Goal: Task Accomplishment & Management: Manage account settings

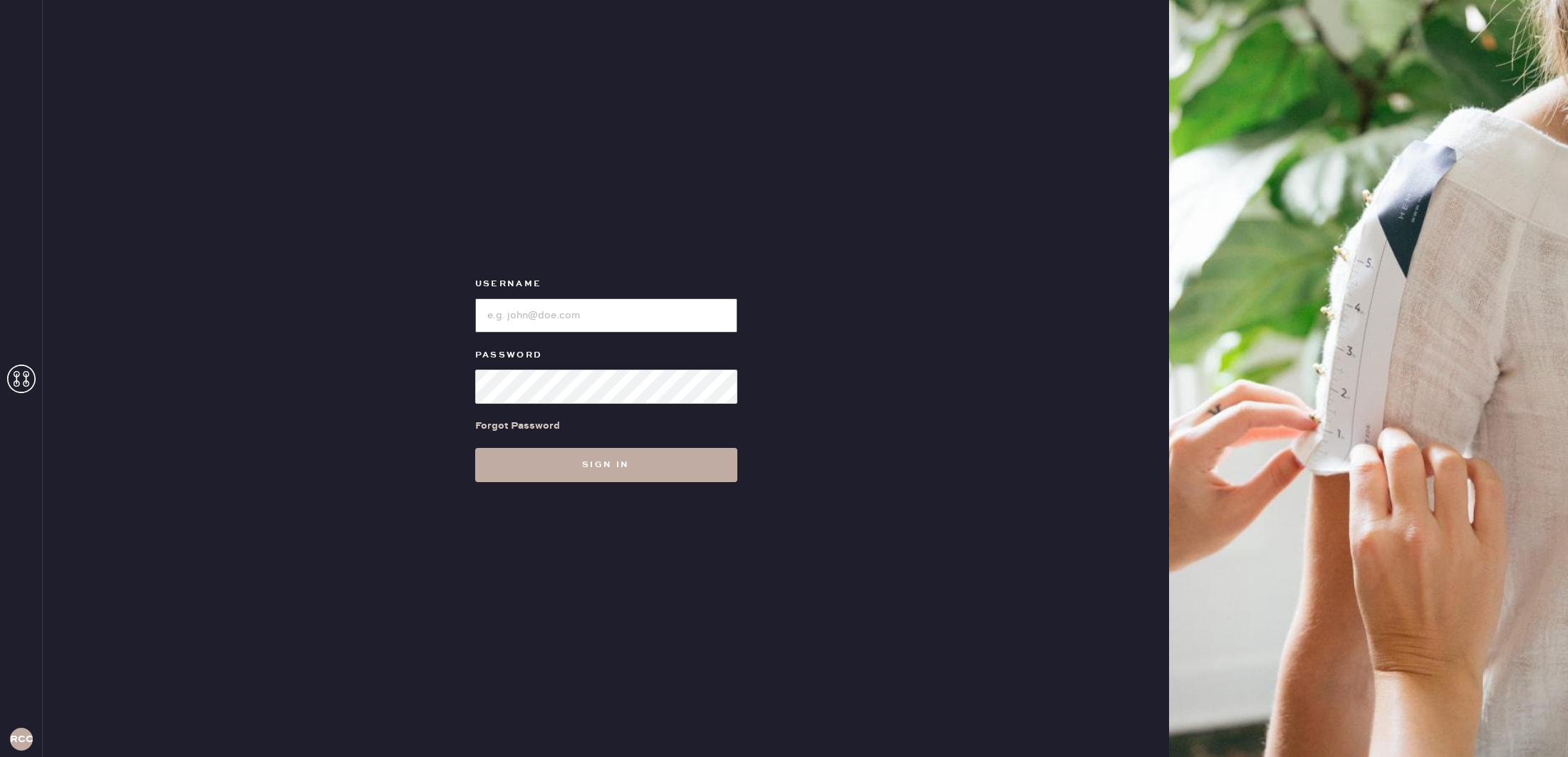
type input "reformationcherrycreek"
click at [562, 466] on button "Sign in" at bounding box center [606, 466] width 262 height 34
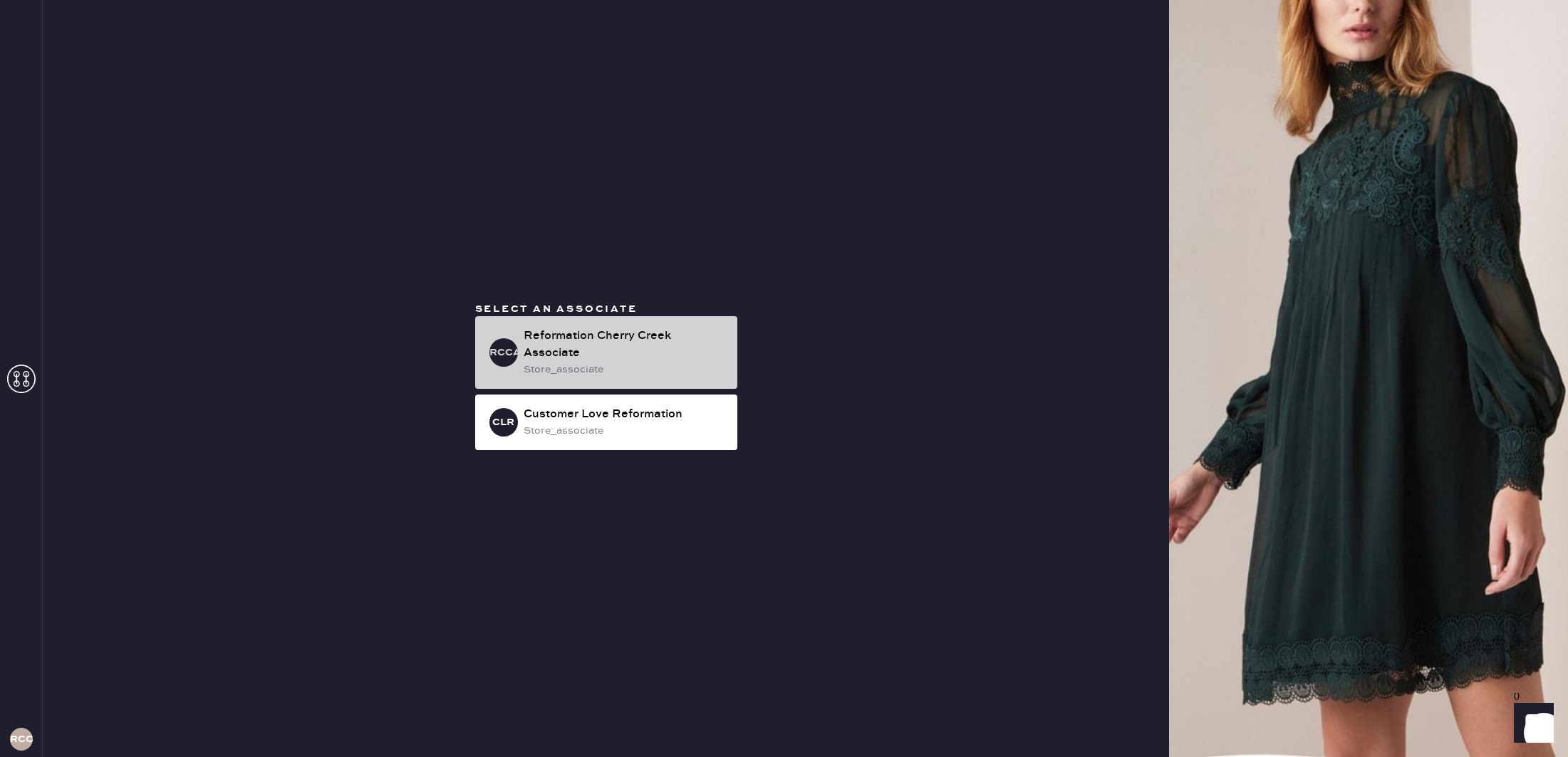
click at [572, 334] on div "Reformation Cherry Creek Associate" at bounding box center [625, 344] width 203 height 34
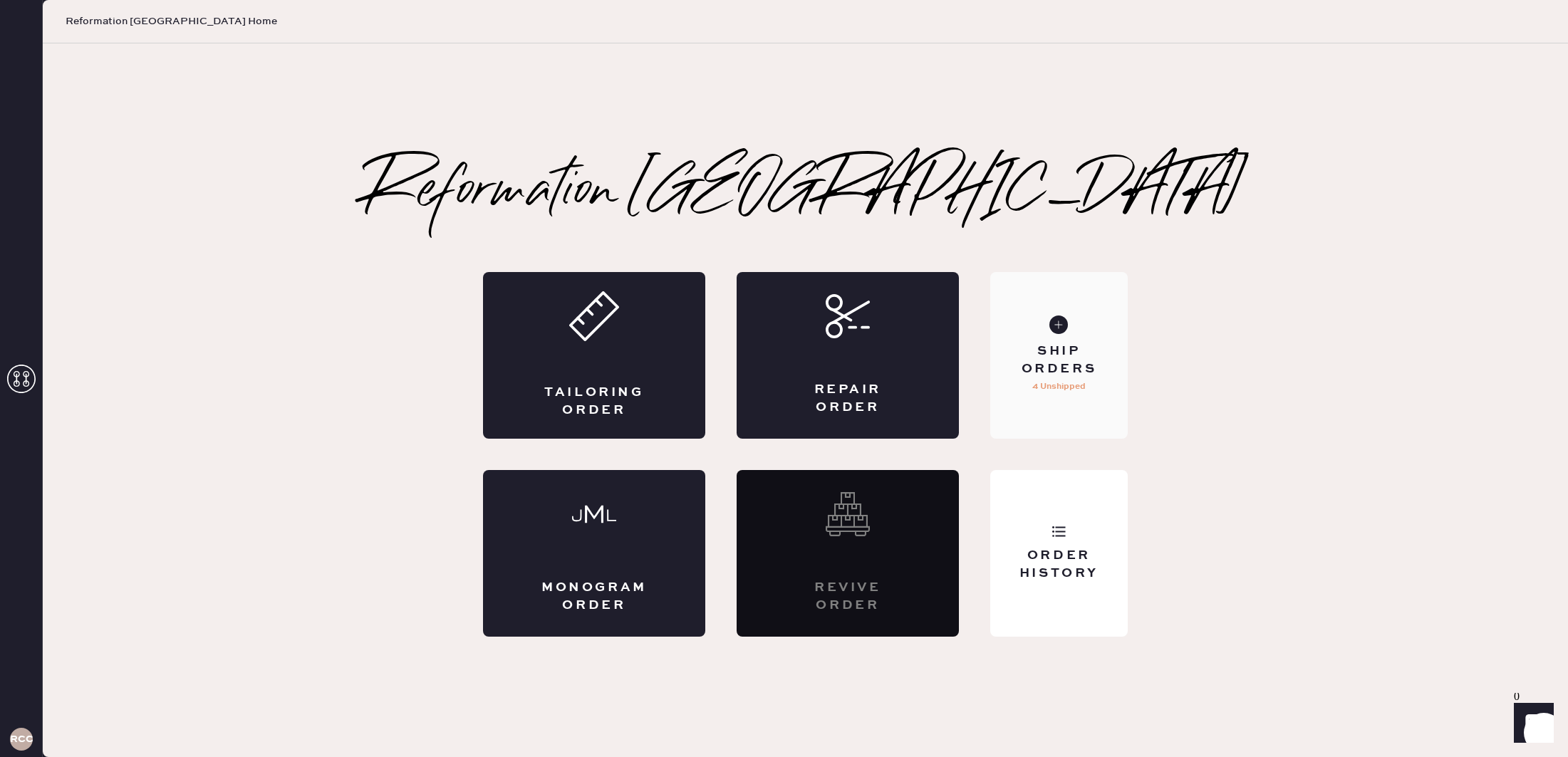
click at [1086, 362] on div "Ship Orders" at bounding box center [1059, 361] width 115 height 36
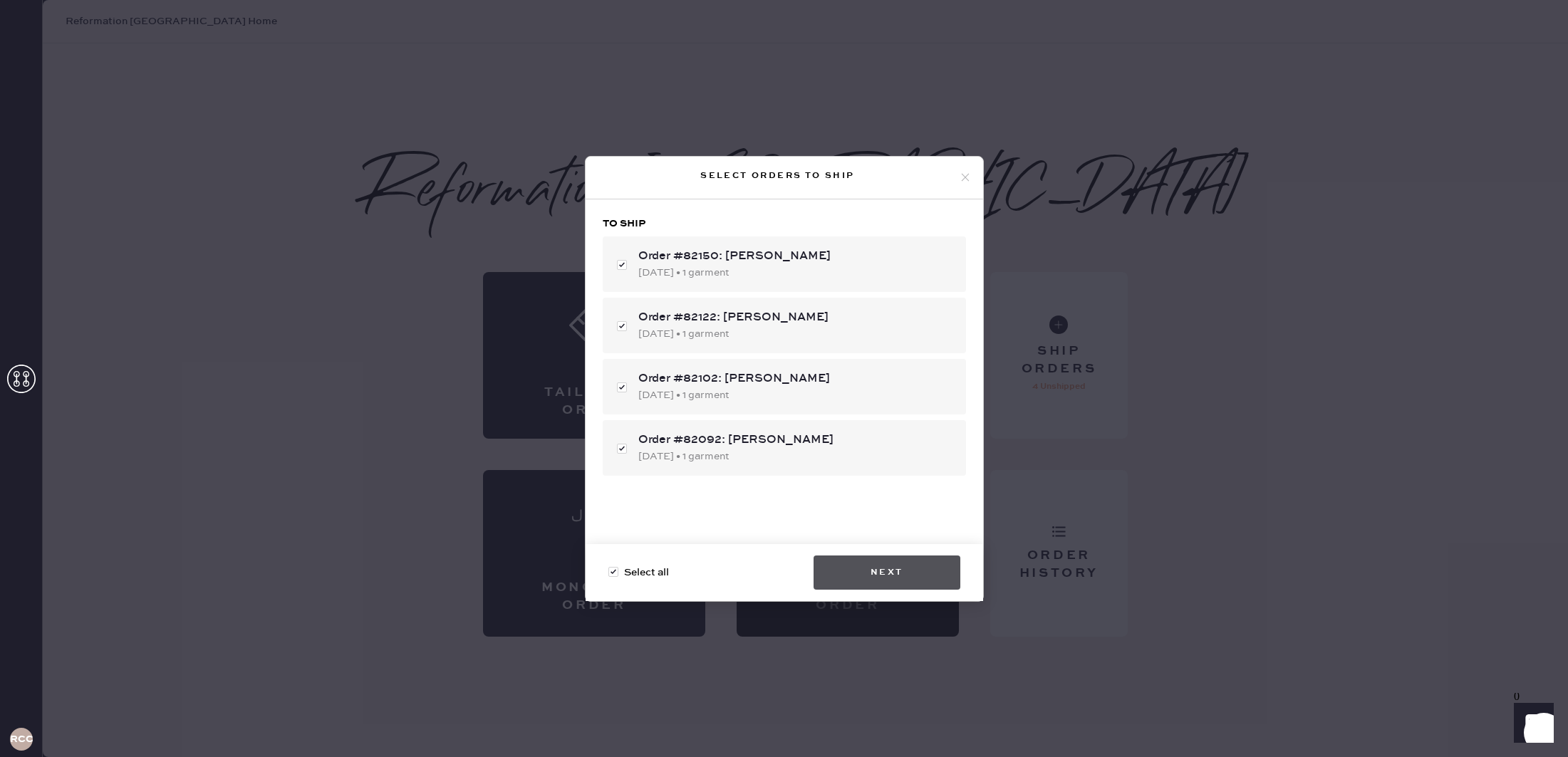
click at [889, 579] on button "Next" at bounding box center [887, 572] width 147 height 34
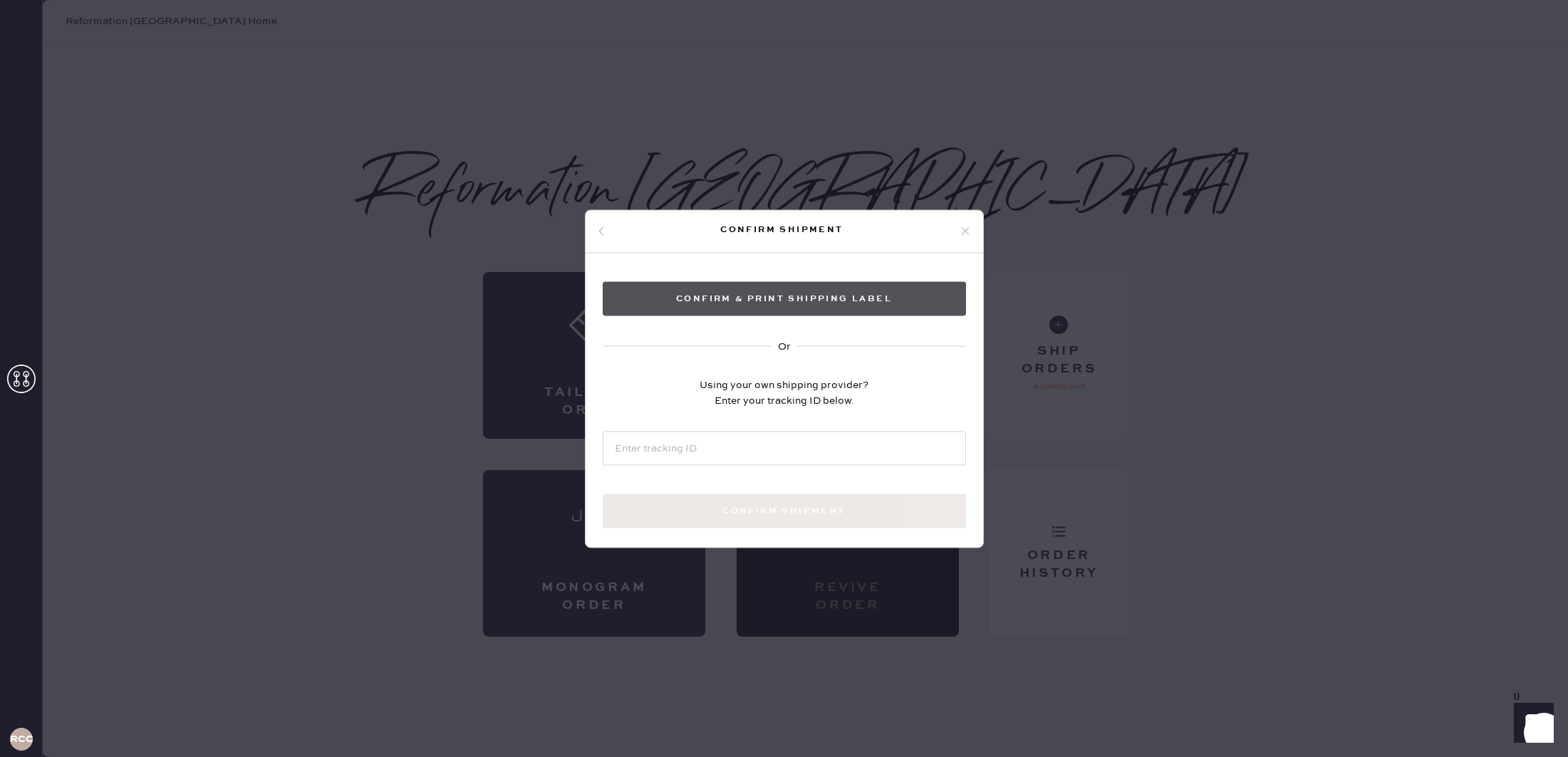
click at [867, 309] on button "Confirm & Print shipping label" at bounding box center [784, 299] width 363 height 34
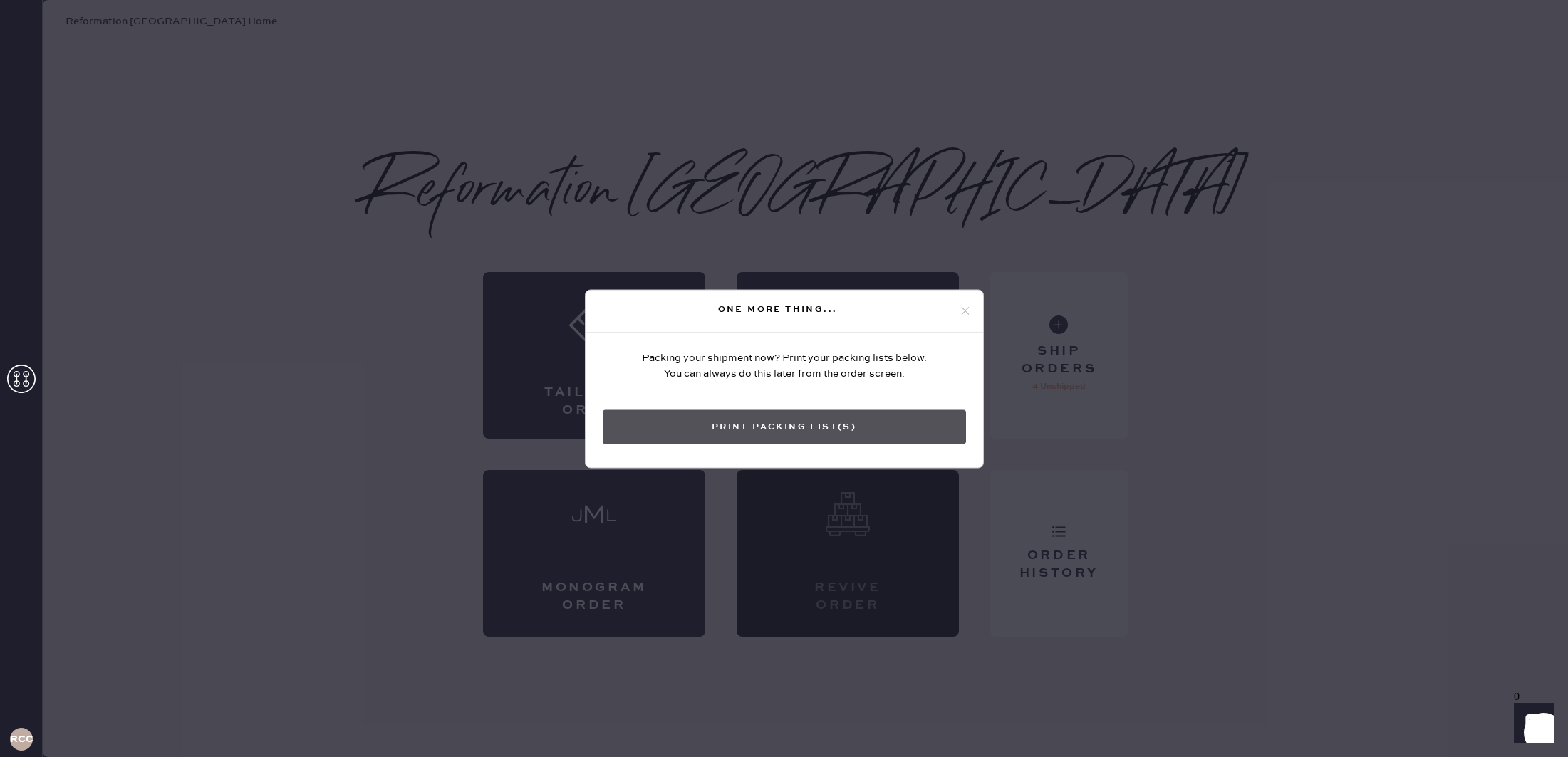
click at [813, 424] on button "Print Packing List(s)" at bounding box center [784, 427] width 363 height 34
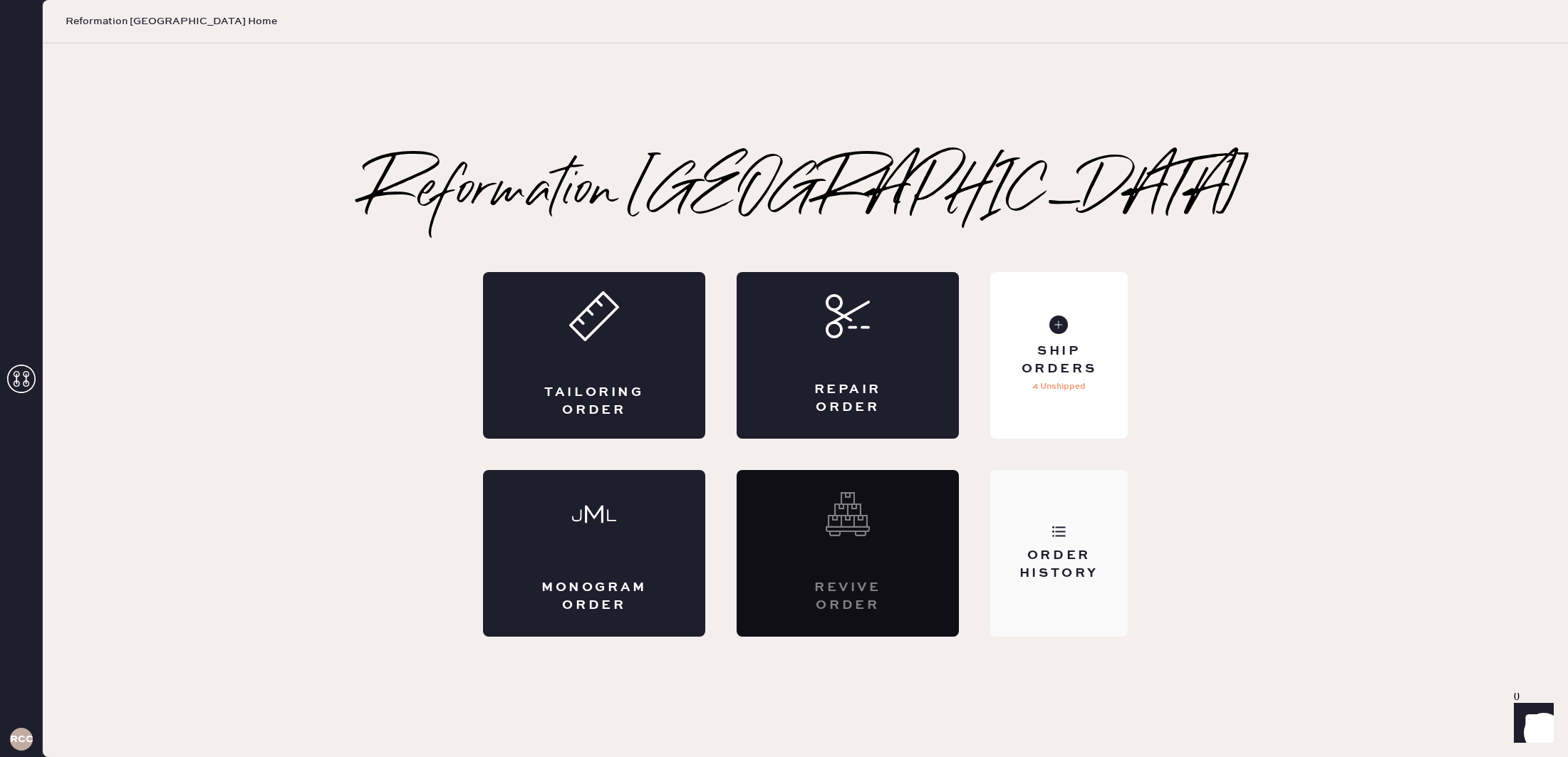
click at [1066, 562] on div "Order History" at bounding box center [1059, 565] width 115 height 36
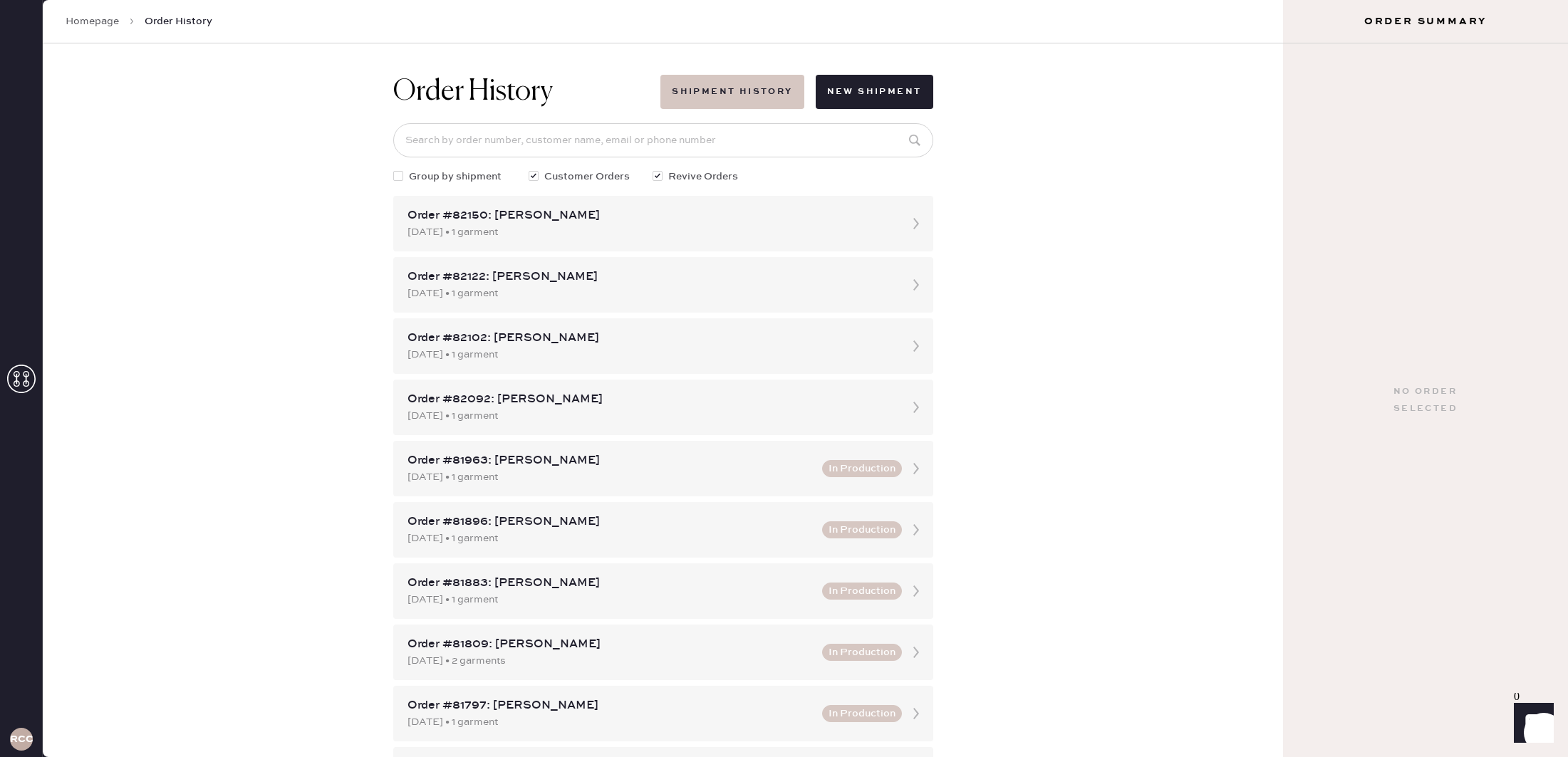
click at [720, 89] on button "Shipment History" at bounding box center [732, 91] width 144 height 34
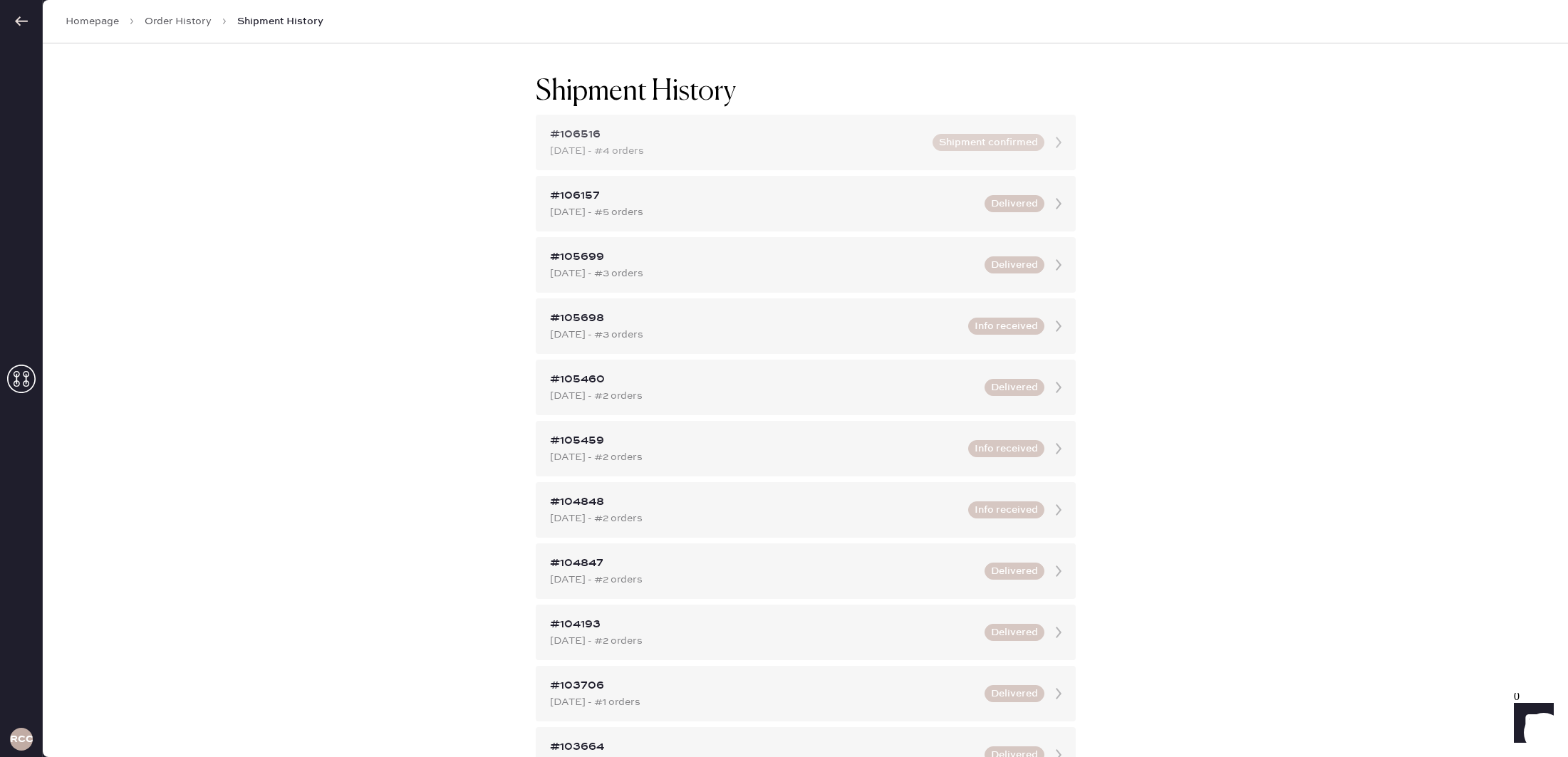
click at [943, 125] on div "#106516 [DATE] - #4 orders Shipment confirmed" at bounding box center [806, 143] width 540 height 56
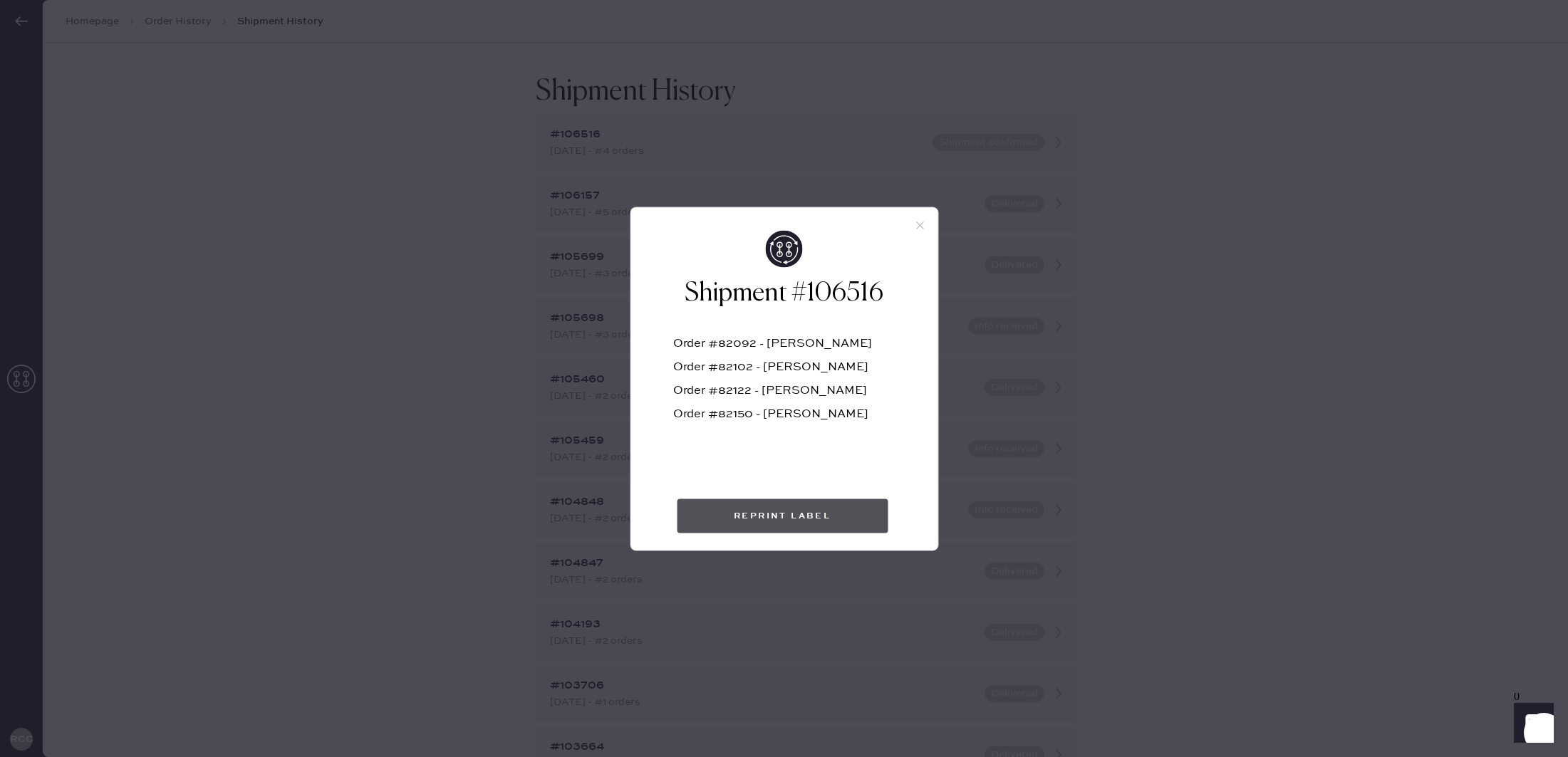
click at [783, 509] on button "Reprint Label" at bounding box center [781, 516] width 211 height 34
drag, startPoint x: 719, startPoint y: 367, endPoint x: 754, endPoint y: 366, distance: 35.0
click at [754, 366] on div "Order #82102 - [PERSON_NAME]" at bounding box center [783, 373] width 222 height 23
click at [920, 226] on use at bounding box center [919, 225] width 8 height 8
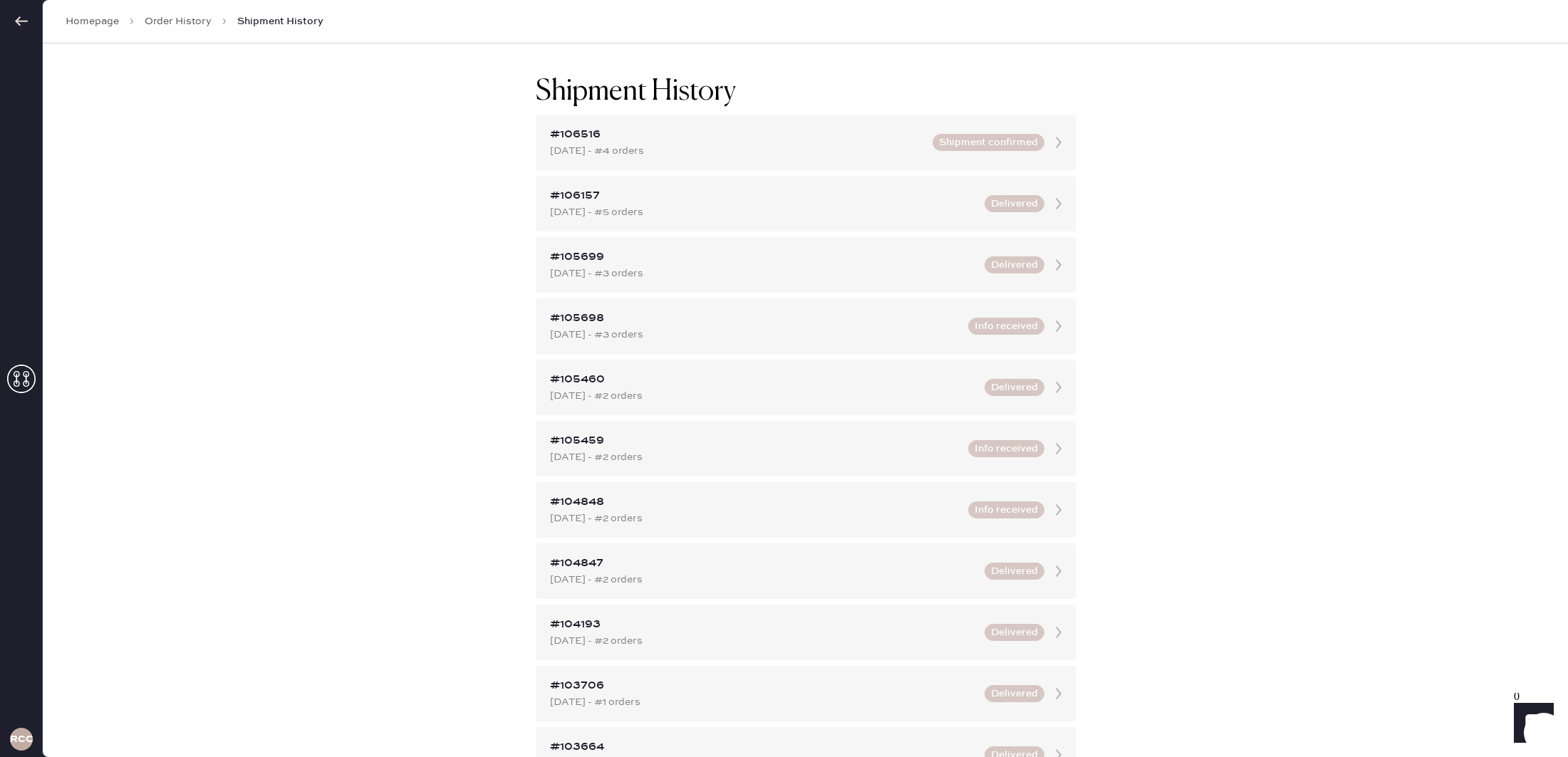
click at [185, 19] on link "Order History" at bounding box center [178, 22] width 67 height 14
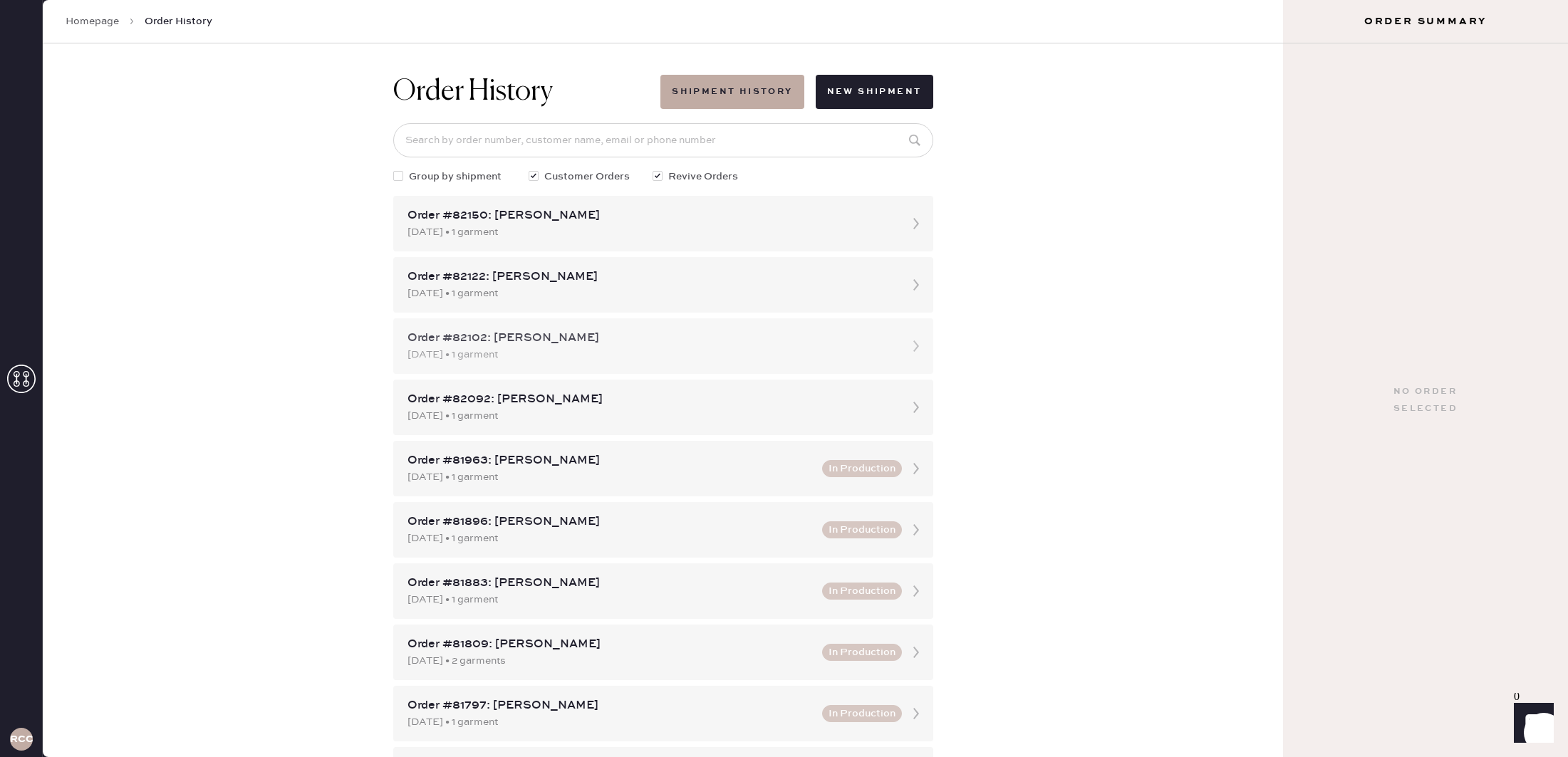
click at [659, 348] on div "[DATE] • 1 garment" at bounding box center [650, 354] width 486 height 15
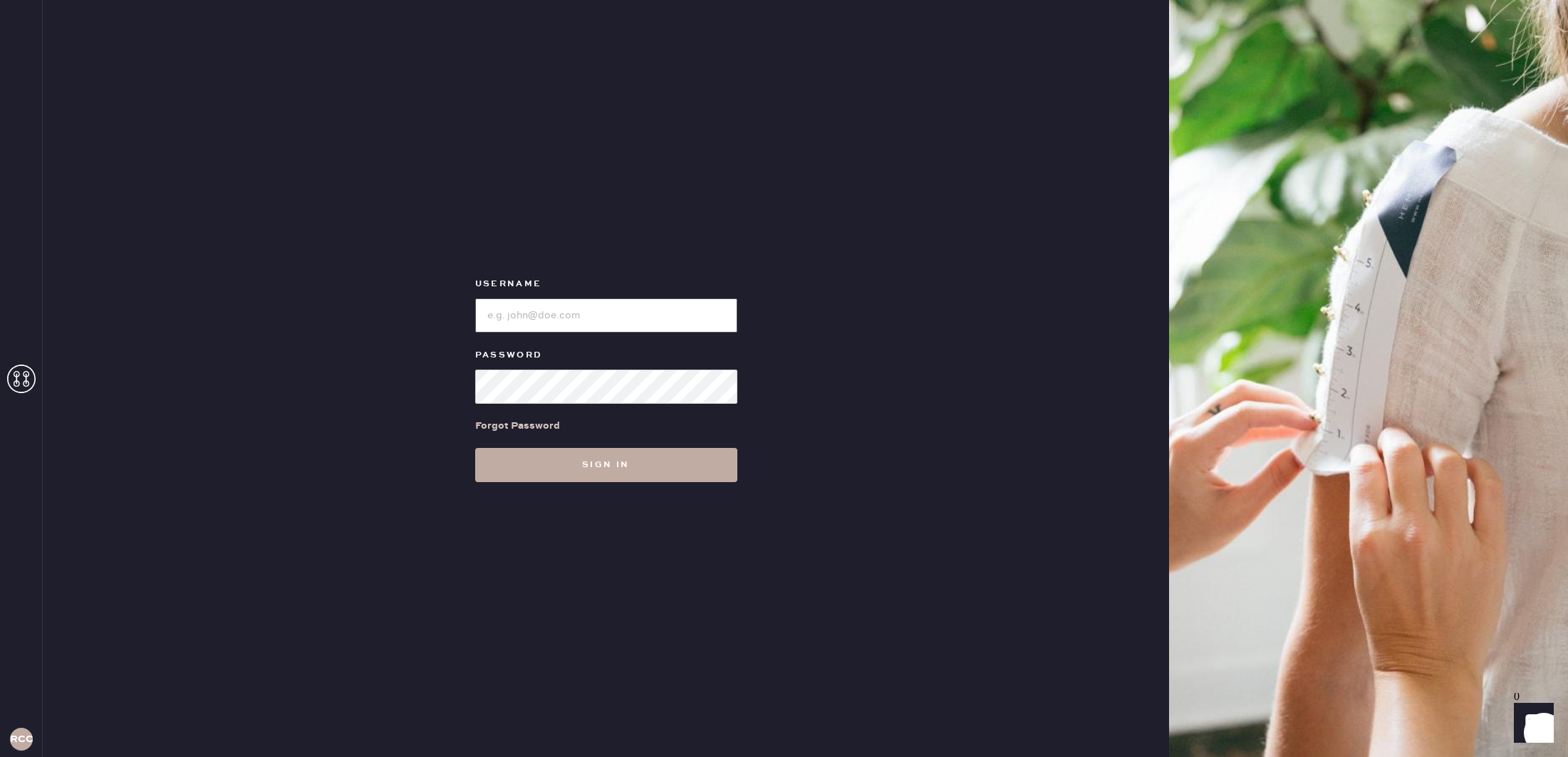
type input "reformationcherrycreek"
click at [595, 463] on button "Sign in" at bounding box center [606, 466] width 262 height 34
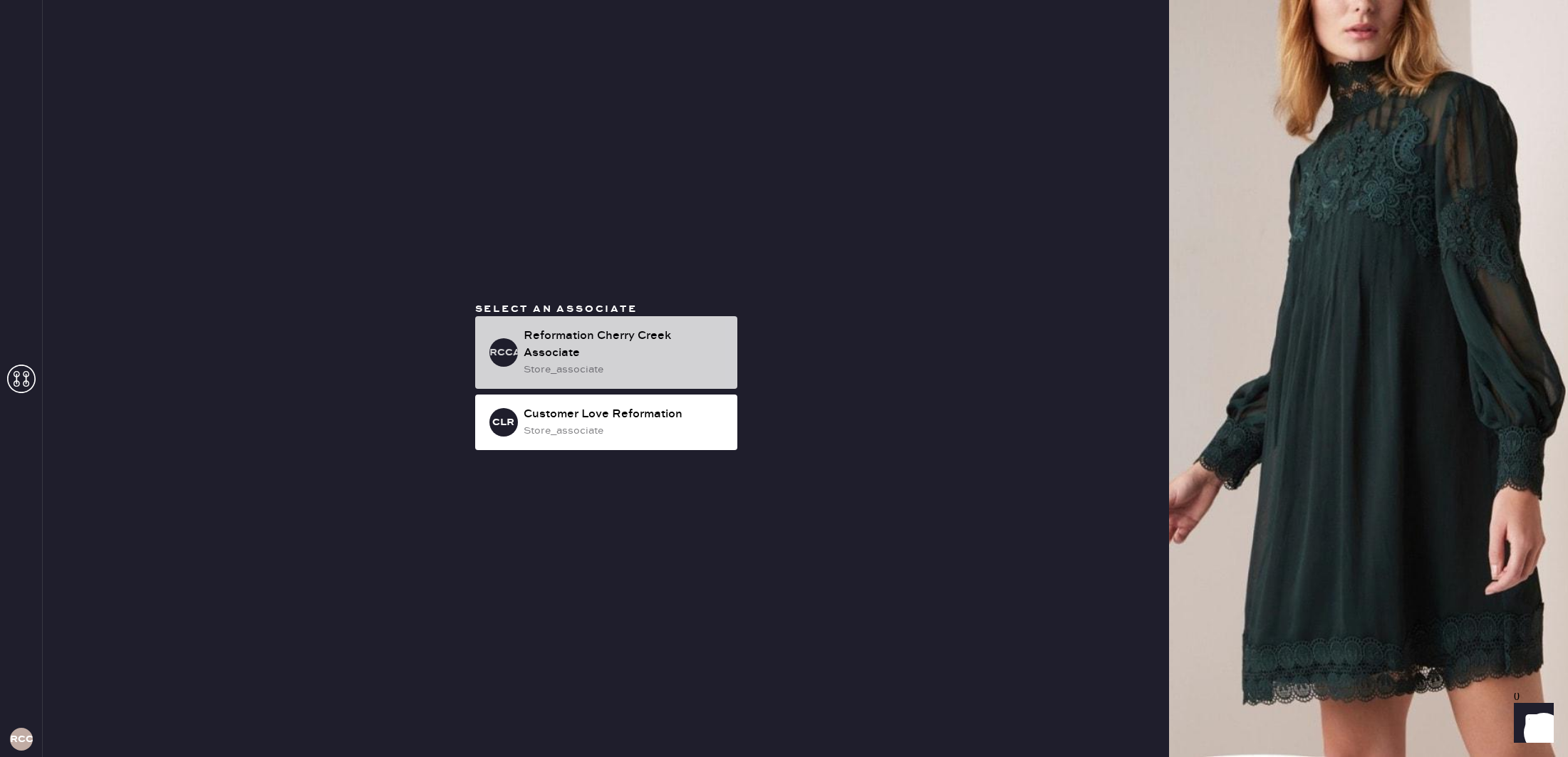
click at [567, 358] on div "Reformation Cherry Creek Associate" at bounding box center [625, 344] width 203 height 34
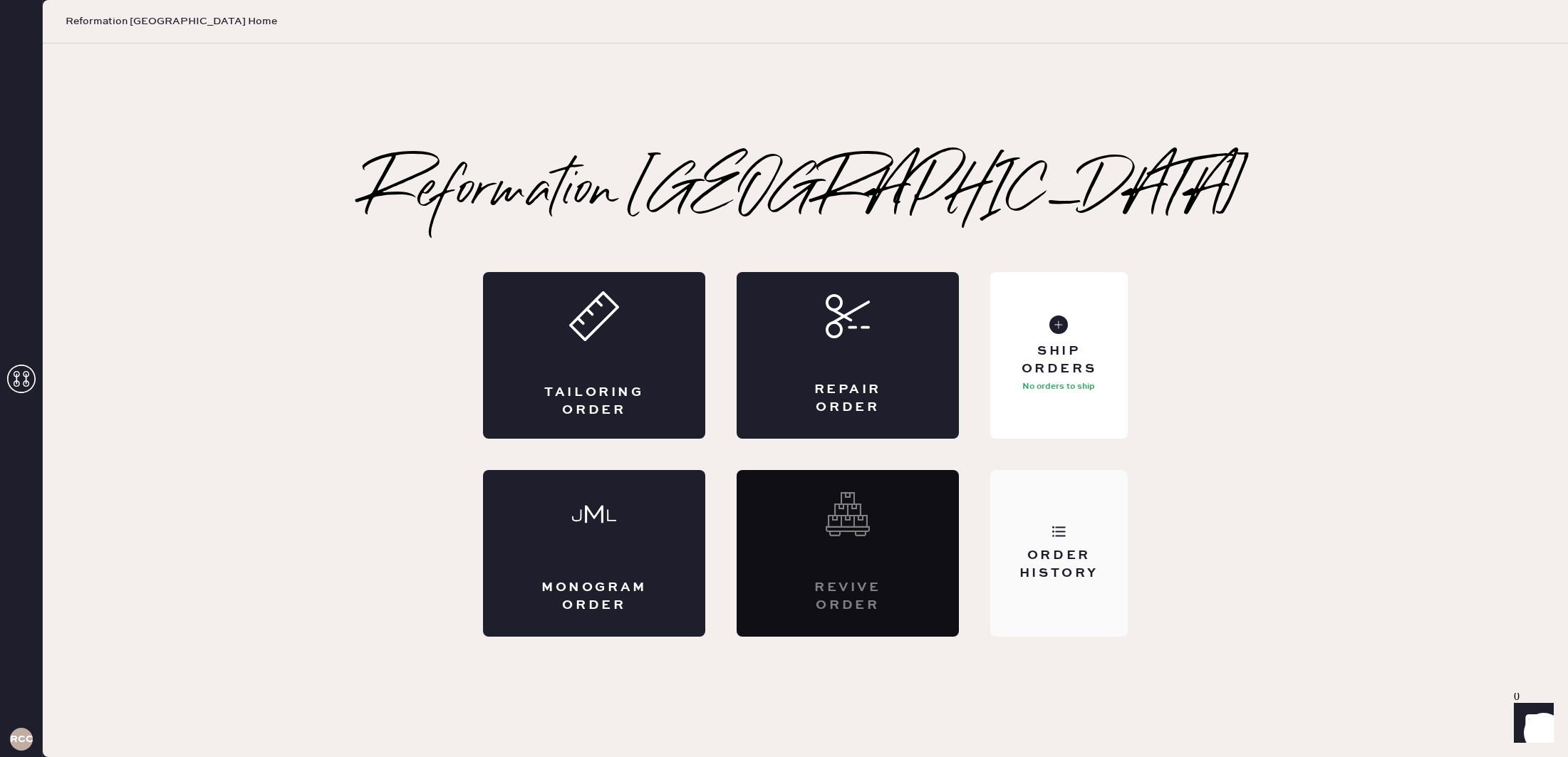
drag, startPoint x: 1170, startPoint y: 518, endPoint x: 1099, endPoint y: 507, distance: 71.8
click at [1163, 516] on div "Reformation Cherry Creek Tailoring Order Repair Order Monogram Order Revive ord…" at bounding box center [806, 400] width 1525 height 473
click at [1081, 505] on div "Order History" at bounding box center [1058, 553] width 137 height 167
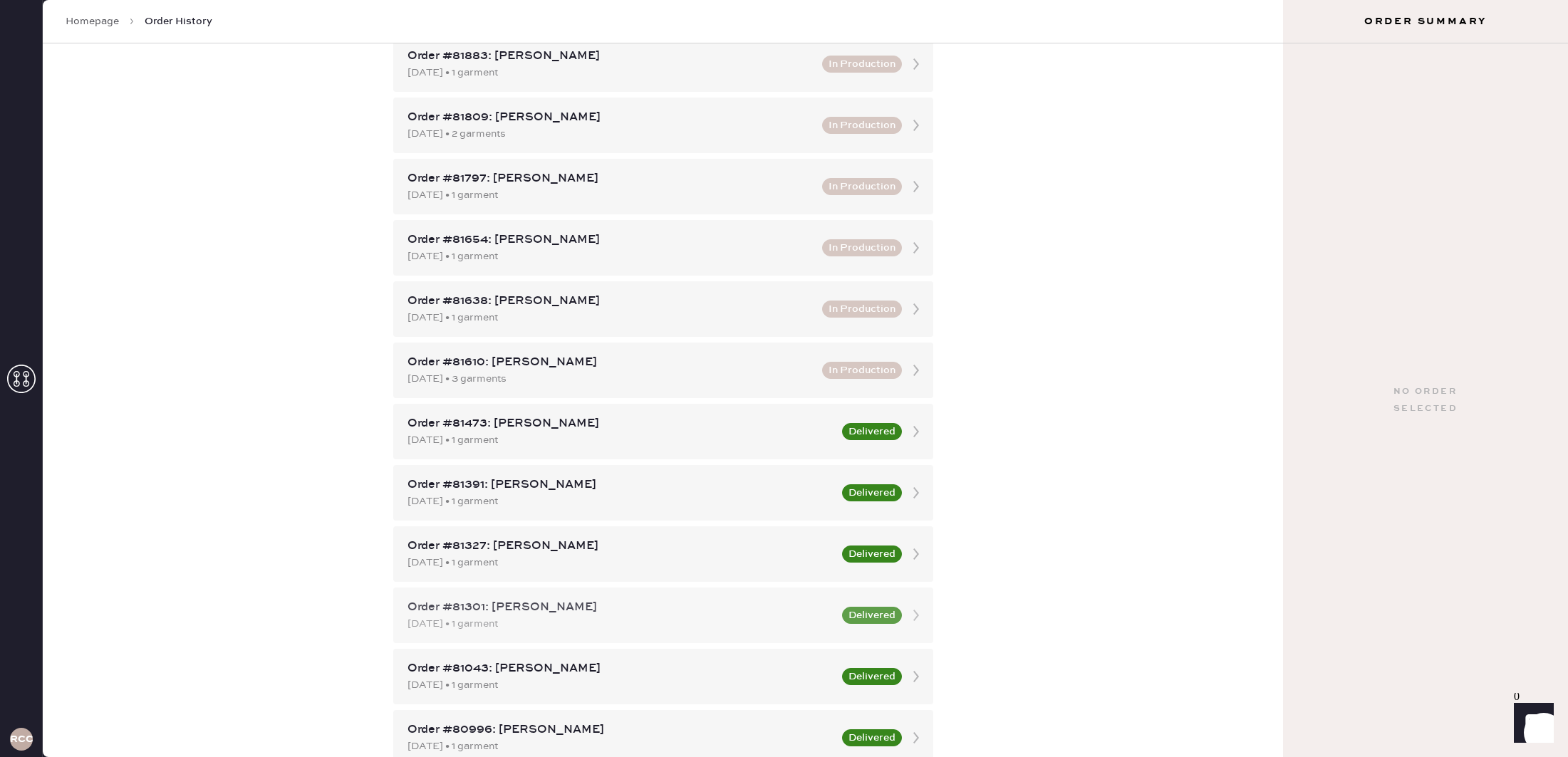
scroll to position [556, 0]
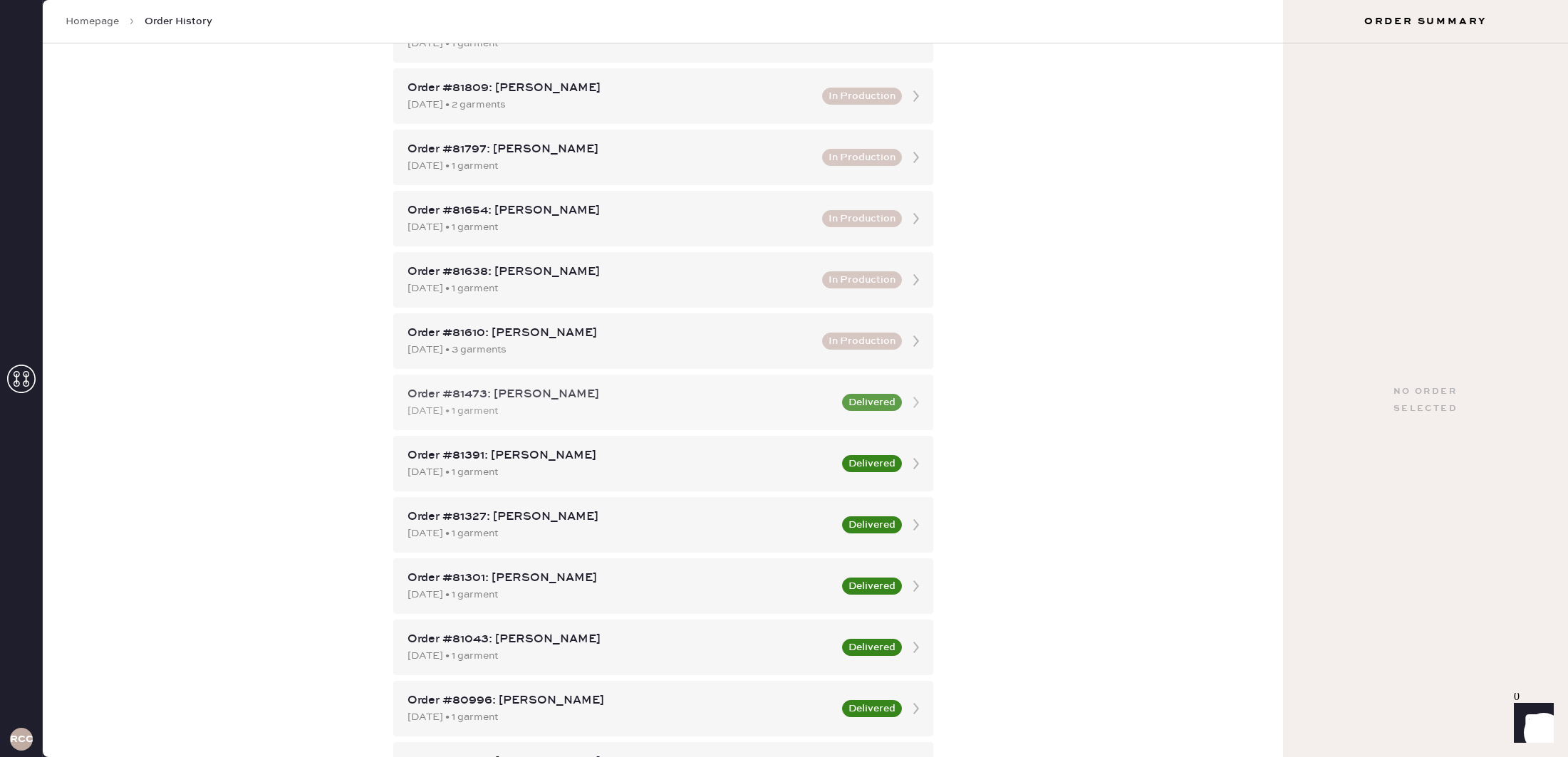
click at [608, 387] on div "Order #81473: [PERSON_NAME]" at bounding box center [620, 394] width 426 height 17
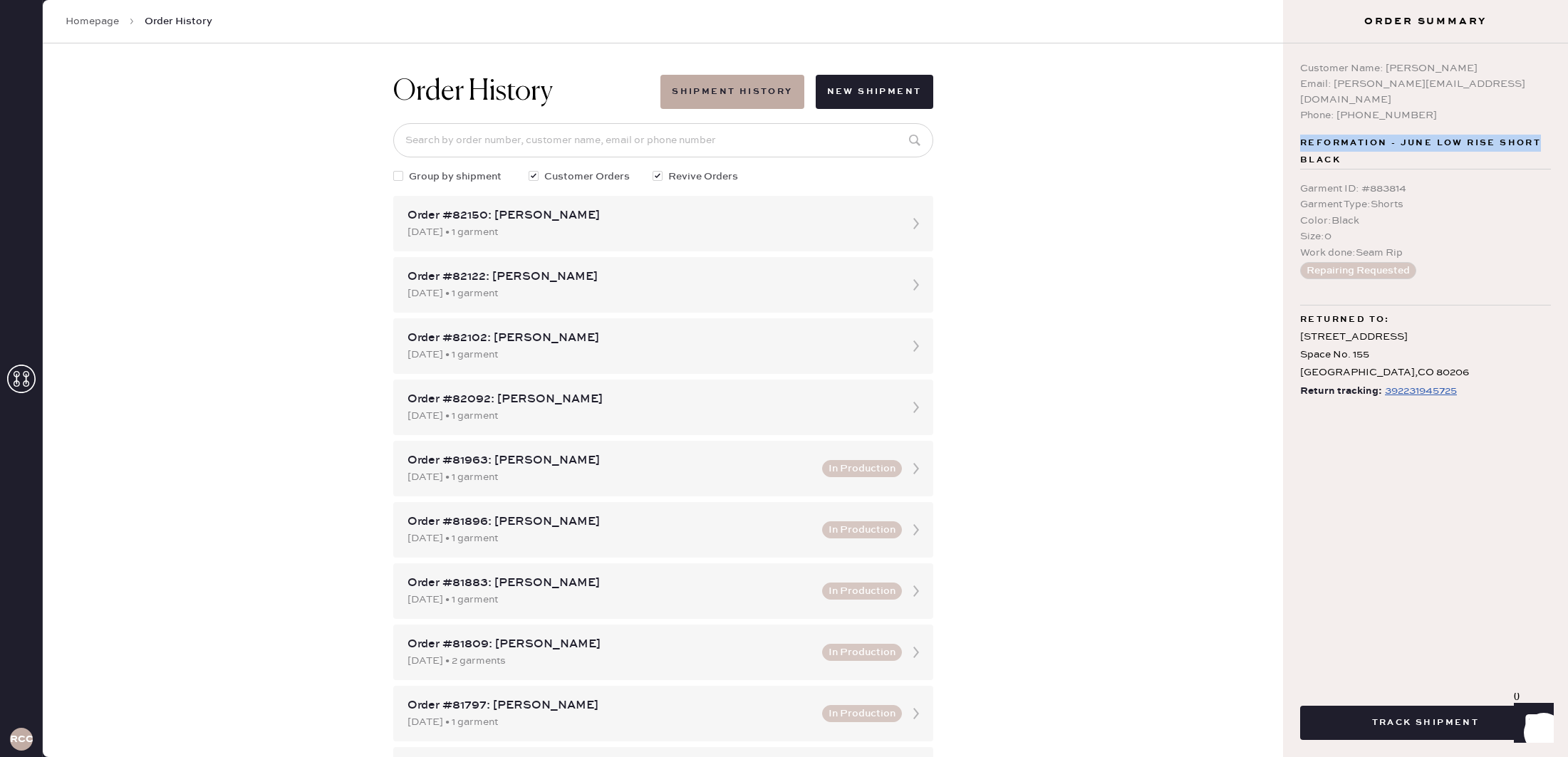
drag, startPoint x: 1303, startPoint y: 128, endPoint x: 1522, endPoint y: 143, distance: 219.5
click at [1548, 135] on span "Reformation - June Low Rise Short Black" at bounding box center [1425, 152] width 251 height 34
drag, startPoint x: 1343, startPoint y: 215, endPoint x: 1310, endPoint y: 212, distance: 33.1
click at [1295, 212] on div "Customer Name: Selina Sorensen Email: selinasorensen@yahoo.com Phone: 303246550…" at bounding box center [1425, 360] width 285 height 634
click at [1363, 213] on div "Color : Black" at bounding box center [1425, 220] width 251 height 15
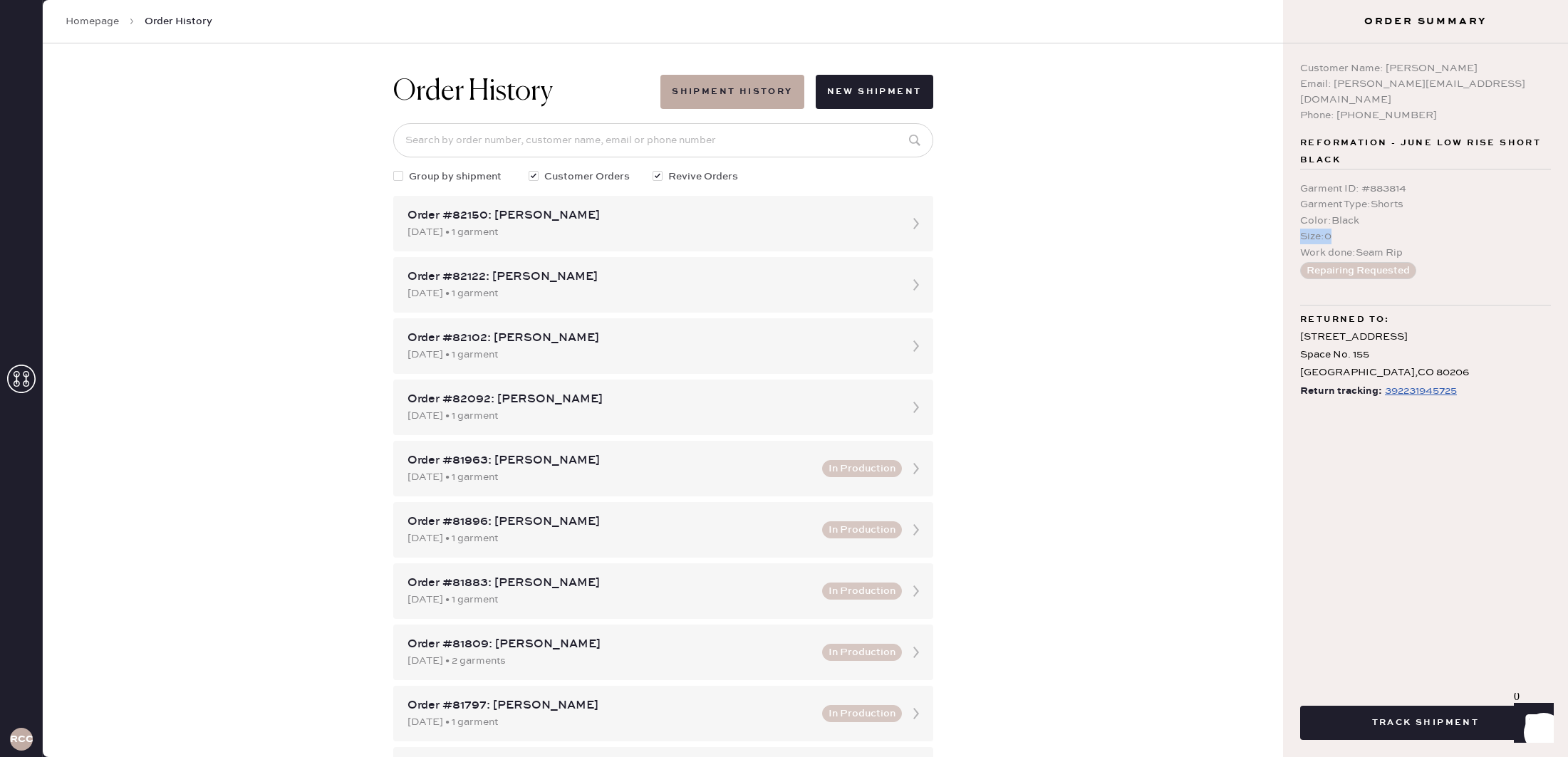
drag, startPoint x: 1345, startPoint y: 220, endPoint x: 1294, endPoint y: 220, distance: 51.0
click at [1298, 216] on div "Customer Name: Selina Sorensen Email: selinasorensen@yahoo.com Phone: 303246550…" at bounding box center [1425, 360] width 285 height 634
